Goal: Transaction & Acquisition: Download file/media

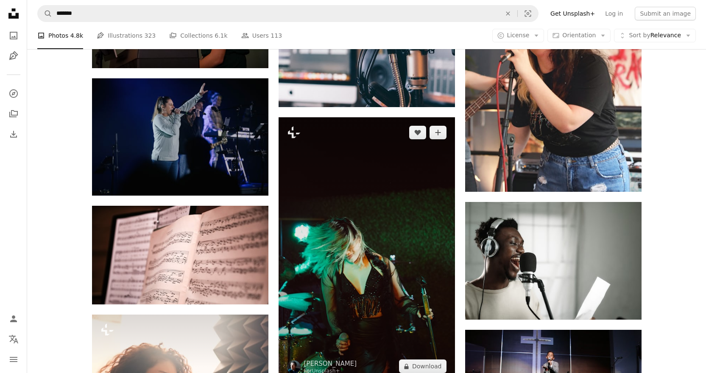
scroll to position [4027, 0]
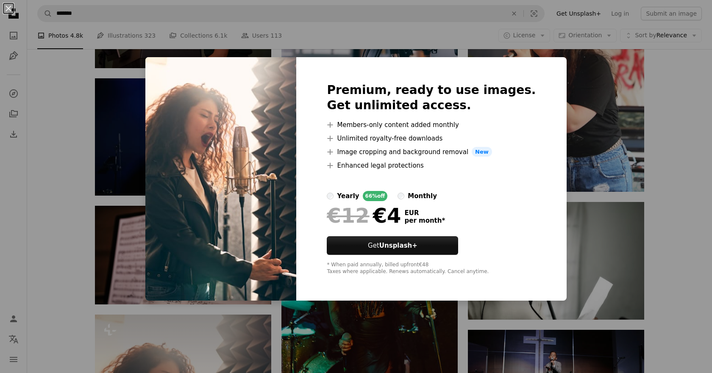
click at [589, 117] on div "An X shape Premium, ready to use images. Get unlimited access. A plus sign Memb…" at bounding box center [356, 186] width 712 height 373
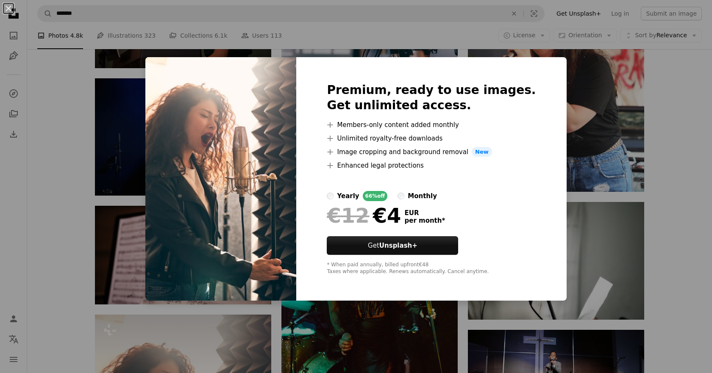
click at [619, 171] on div "An X shape Premium, ready to use images. Get unlimited access. A plus sign Memb…" at bounding box center [356, 186] width 712 height 373
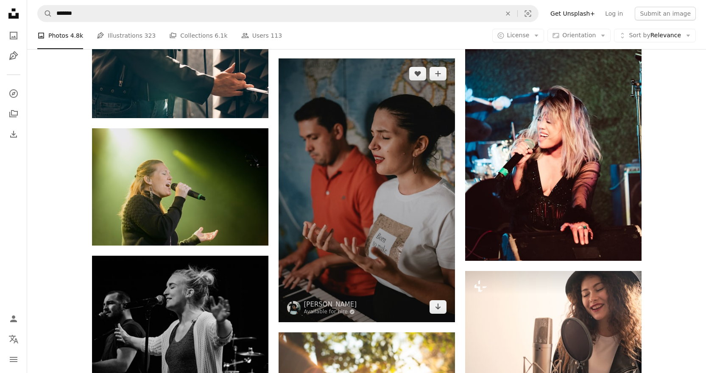
scroll to position [4493, 0]
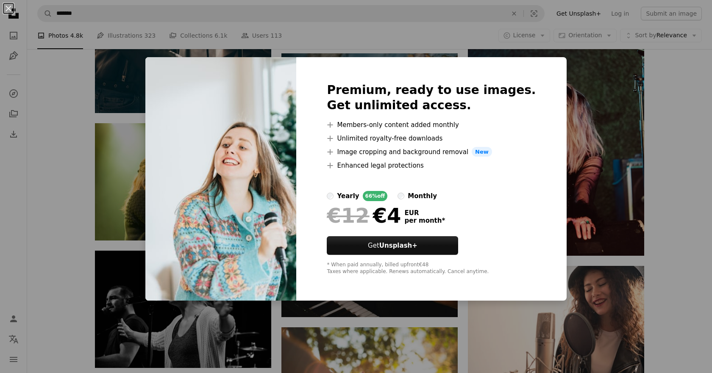
click at [653, 131] on div "An X shape Premium, ready to use images. Get unlimited access. A plus sign Memb…" at bounding box center [356, 186] width 712 height 373
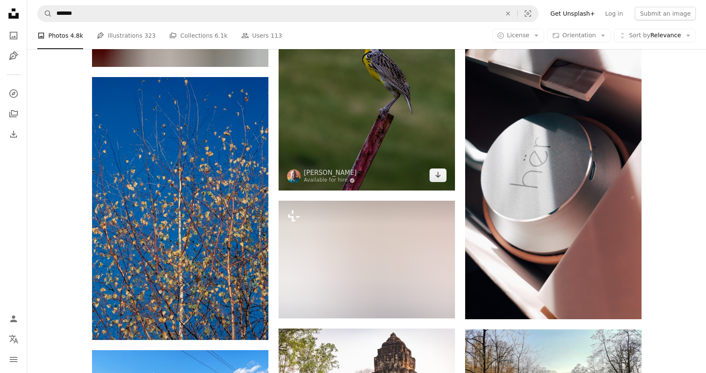
scroll to position [7079, 0]
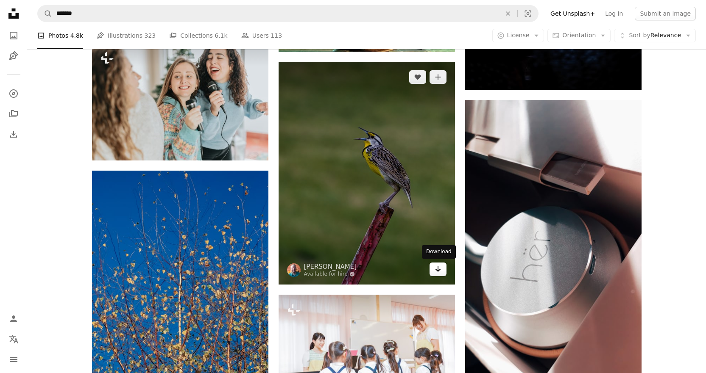
click at [441, 269] on link "Arrow pointing down" at bounding box center [437, 270] width 17 height 14
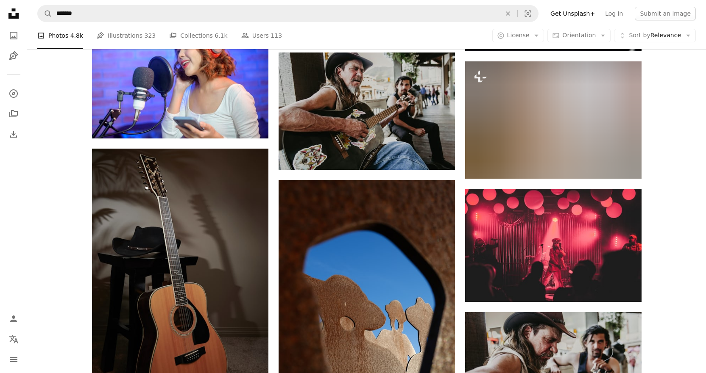
scroll to position [12165, 0]
